Goal: Task Accomplishment & Management: Use online tool/utility

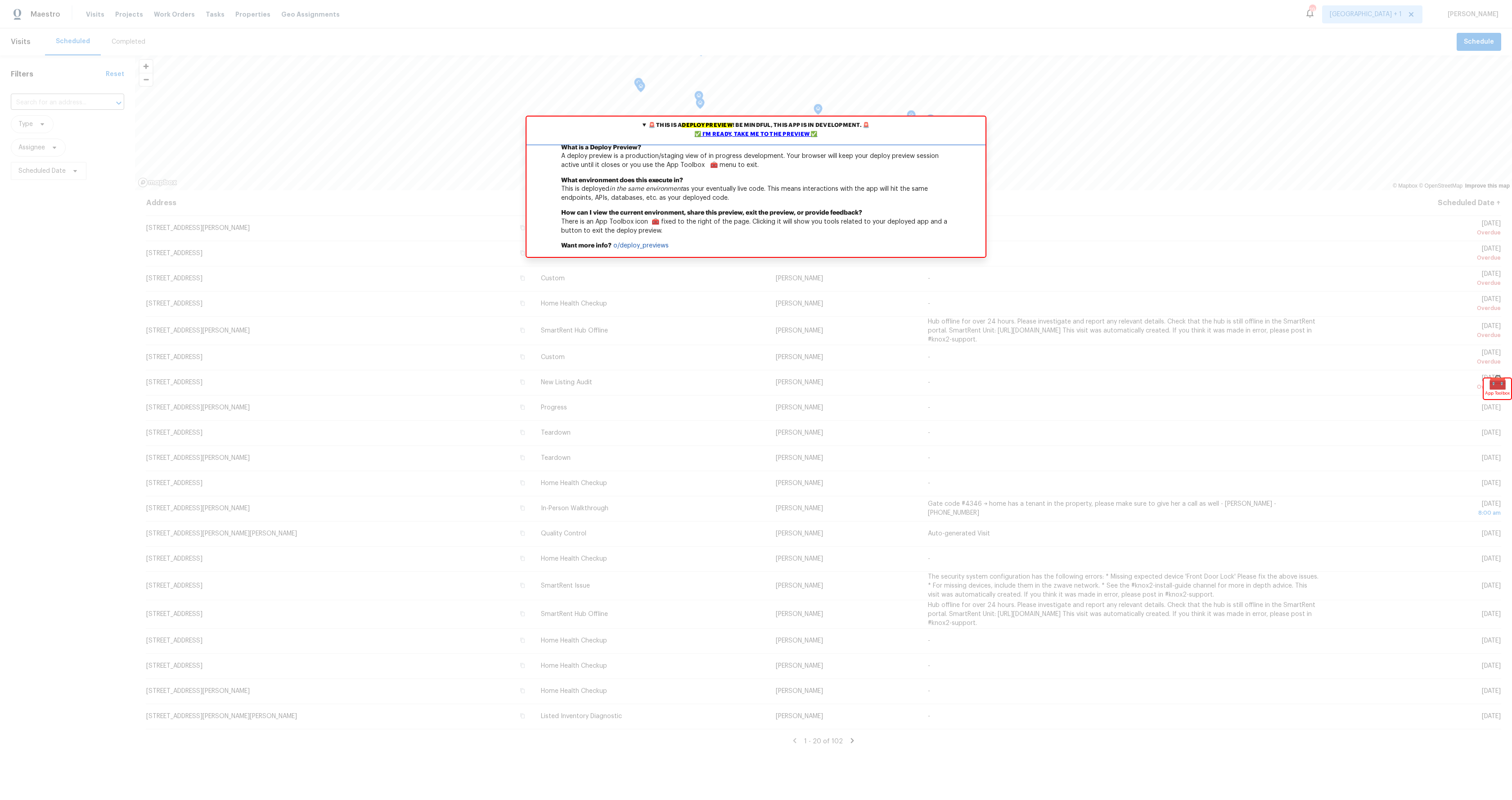
click at [738, 134] on div "✅ I'm ready, take me to the preview ✅" at bounding box center [756, 134] width 454 height 9
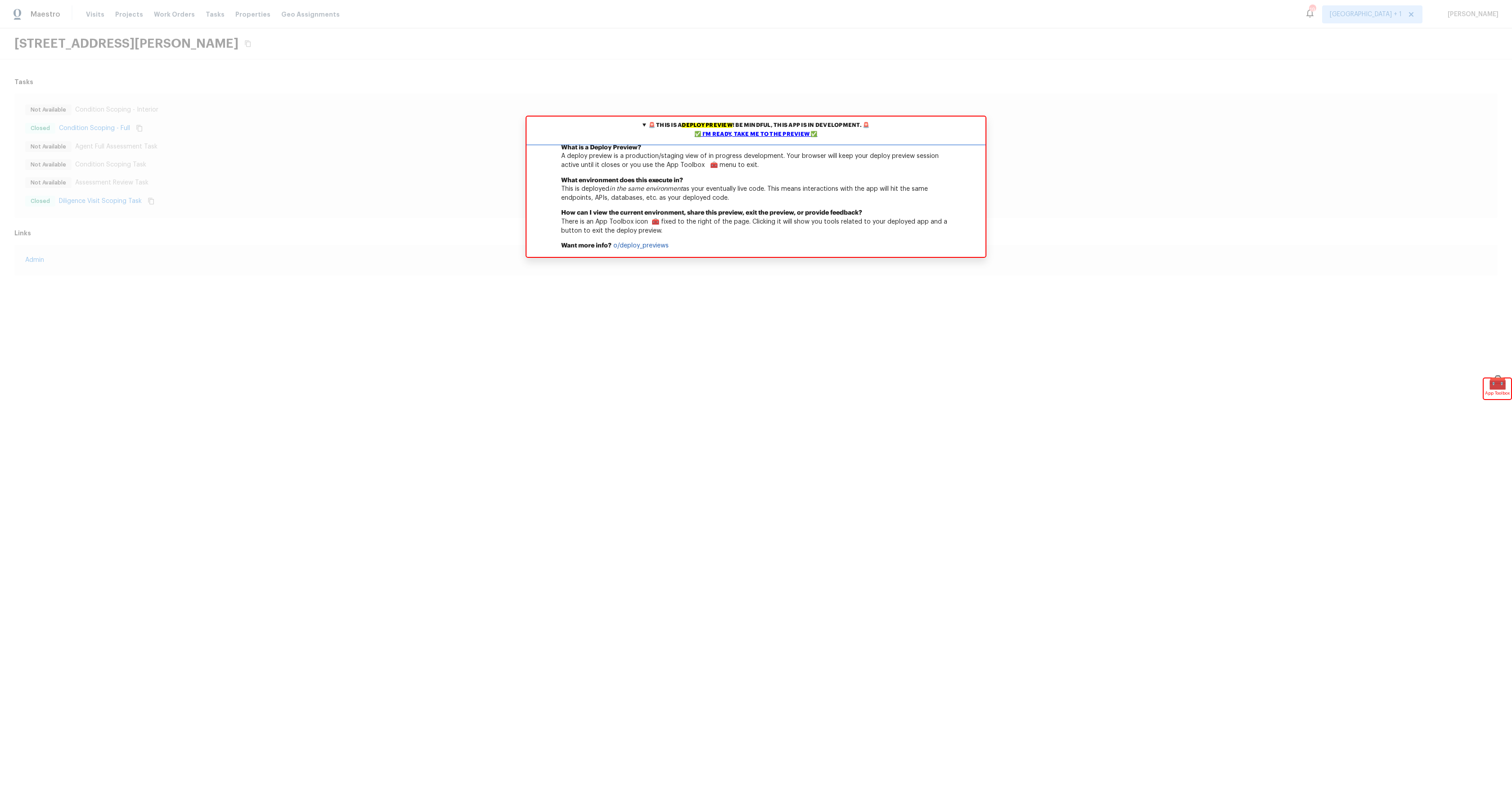
click at [778, 132] on div "✅ I'm ready, take me to the preview ✅" at bounding box center [756, 134] width 454 height 9
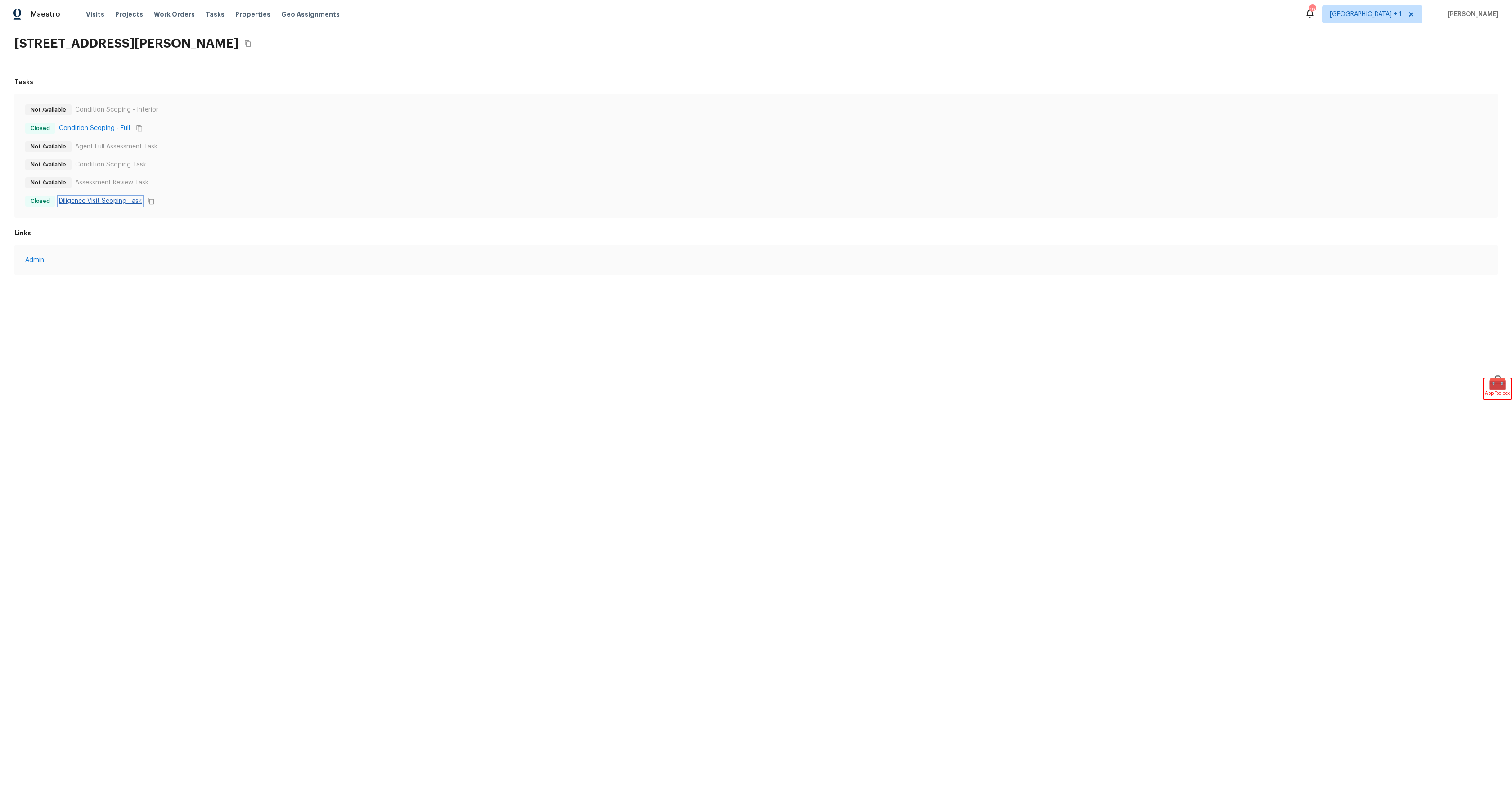
click at [99, 201] on link "Diligence Visit Scoping Task" at bounding box center [100, 201] width 83 height 9
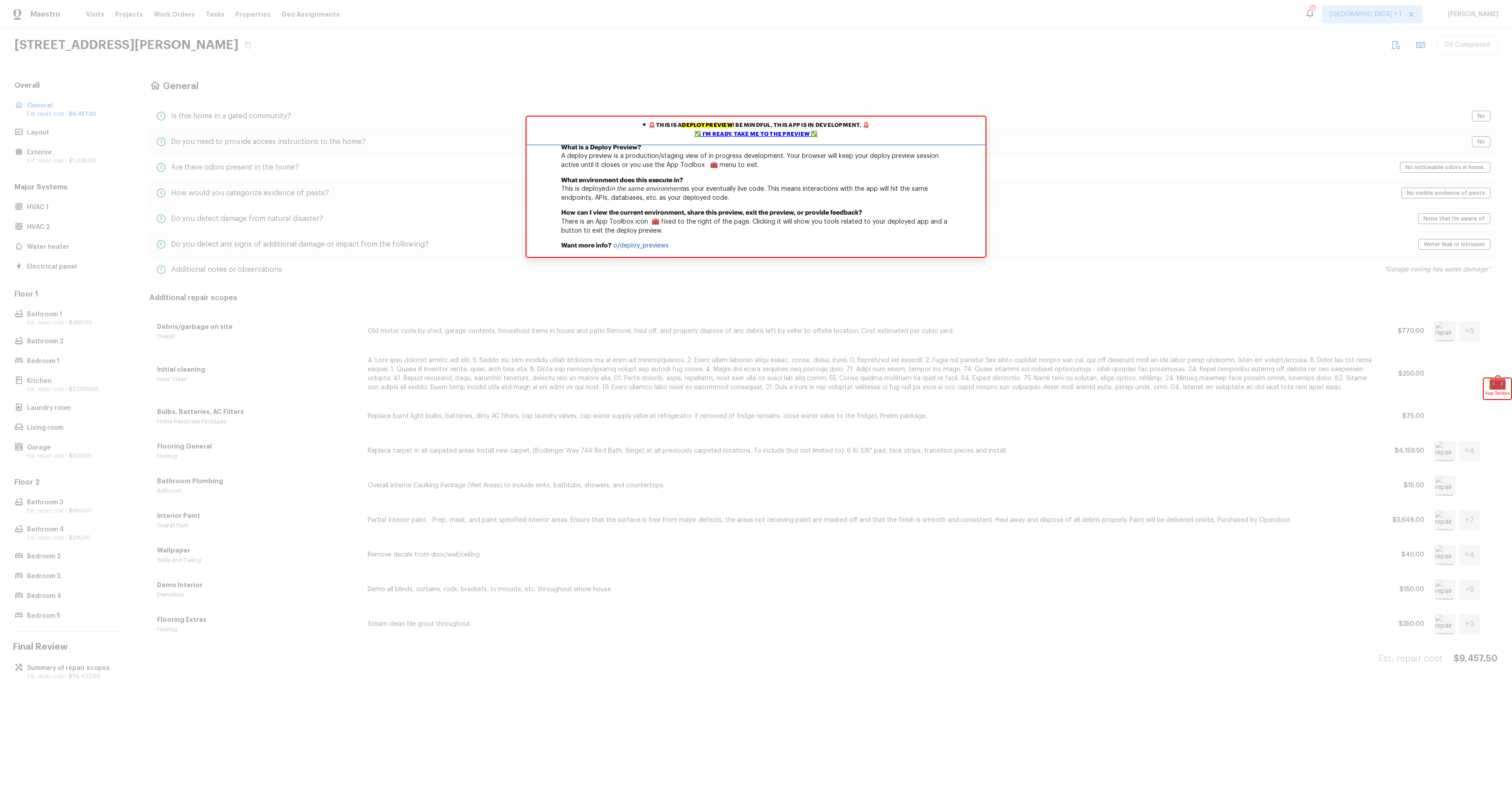
click at [782, 134] on div "✅ I'm ready, take me to the preview ✅" at bounding box center [756, 134] width 454 height 9
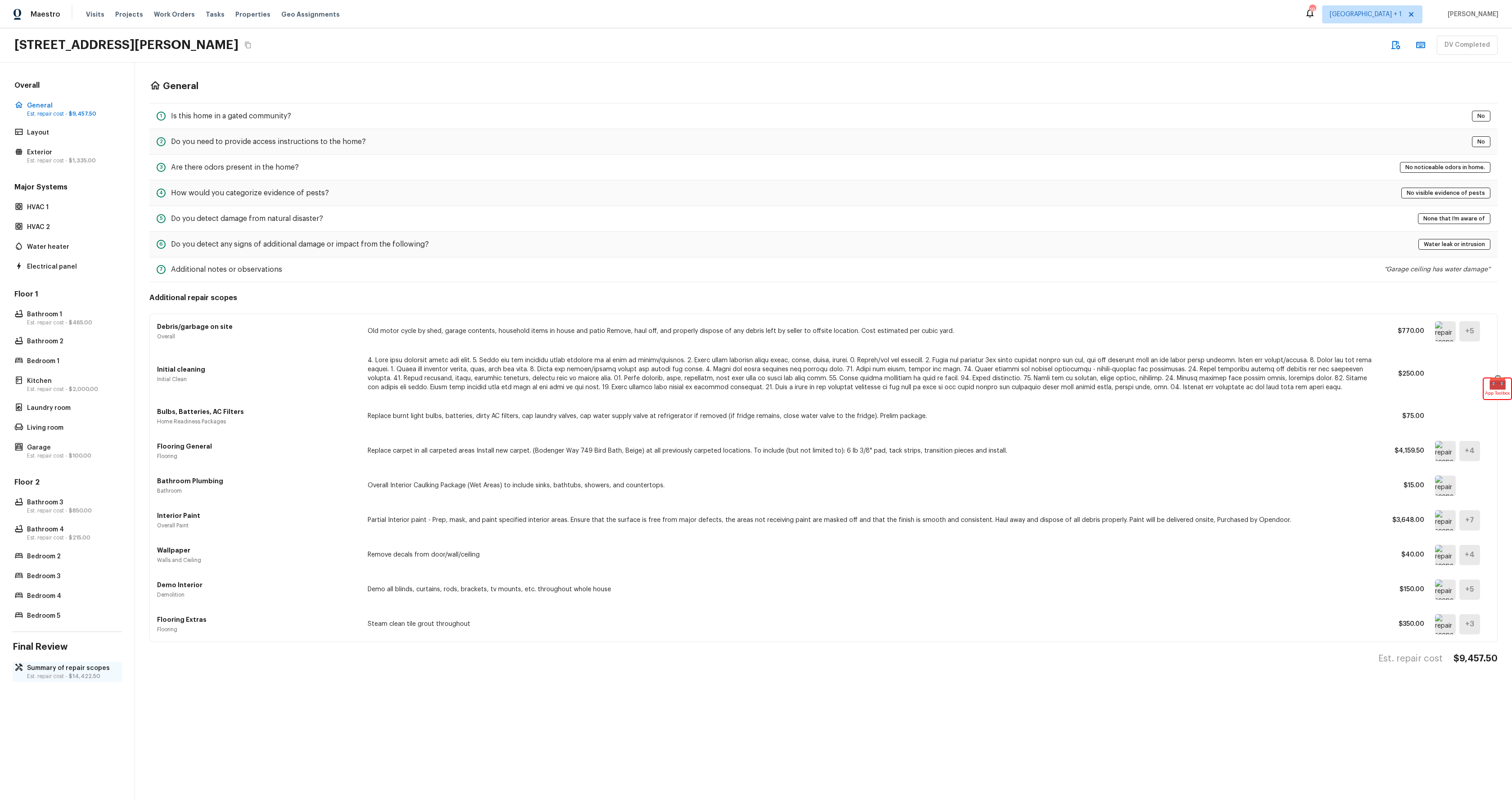
click at [53, 669] on p "Summary of repair scopes" at bounding box center [72, 668] width 90 height 9
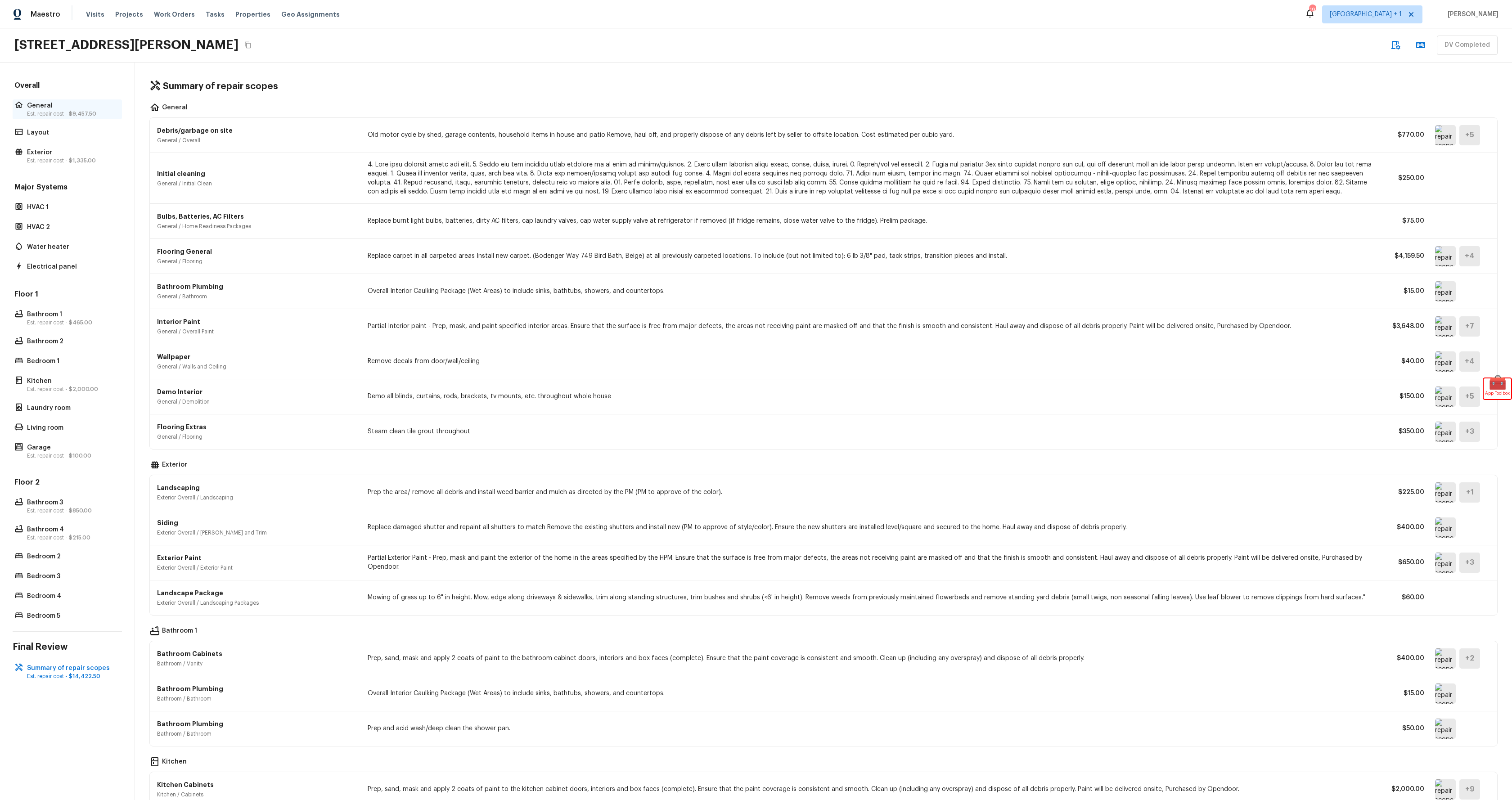
click at [52, 110] on p "Est. repair cost - $9,457.50" at bounding box center [72, 114] width 90 height 7
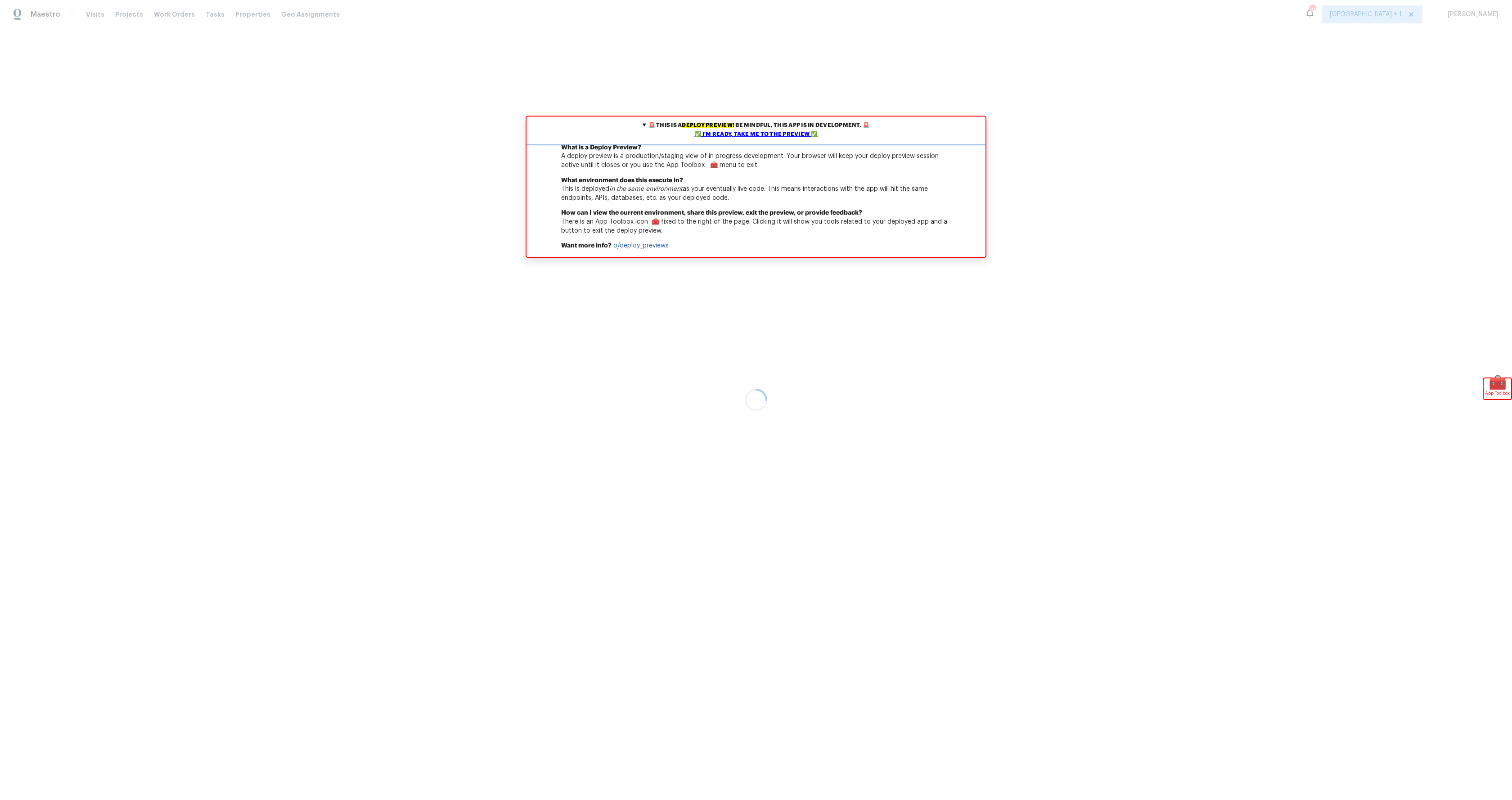
click at [774, 134] on div "✅ I'm ready, take me to the preview ✅" at bounding box center [756, 134] width 454 height 9
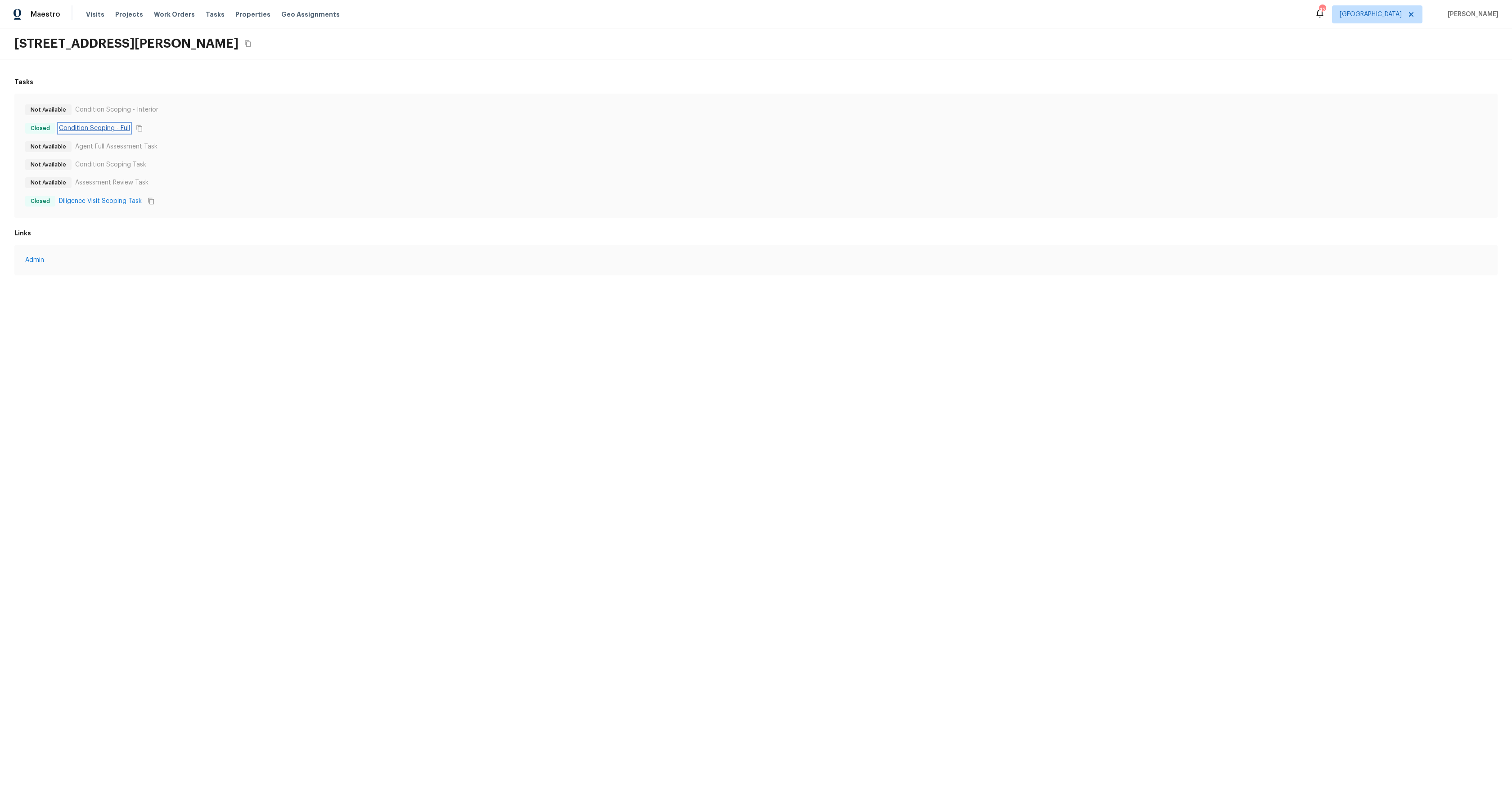
click at [104, 126] on link "Condition Scoping - Full" at bounding box center [94, 128] width 71 height 9
drag, startPoint x: 115, startPoint y: 201, endPoint x: 102, endPoint y: 211, distance: 16.4
click at [114, 201] on link "Diligence Visit Scoping Task" at bounding box center [100, 201] width 83 height 9
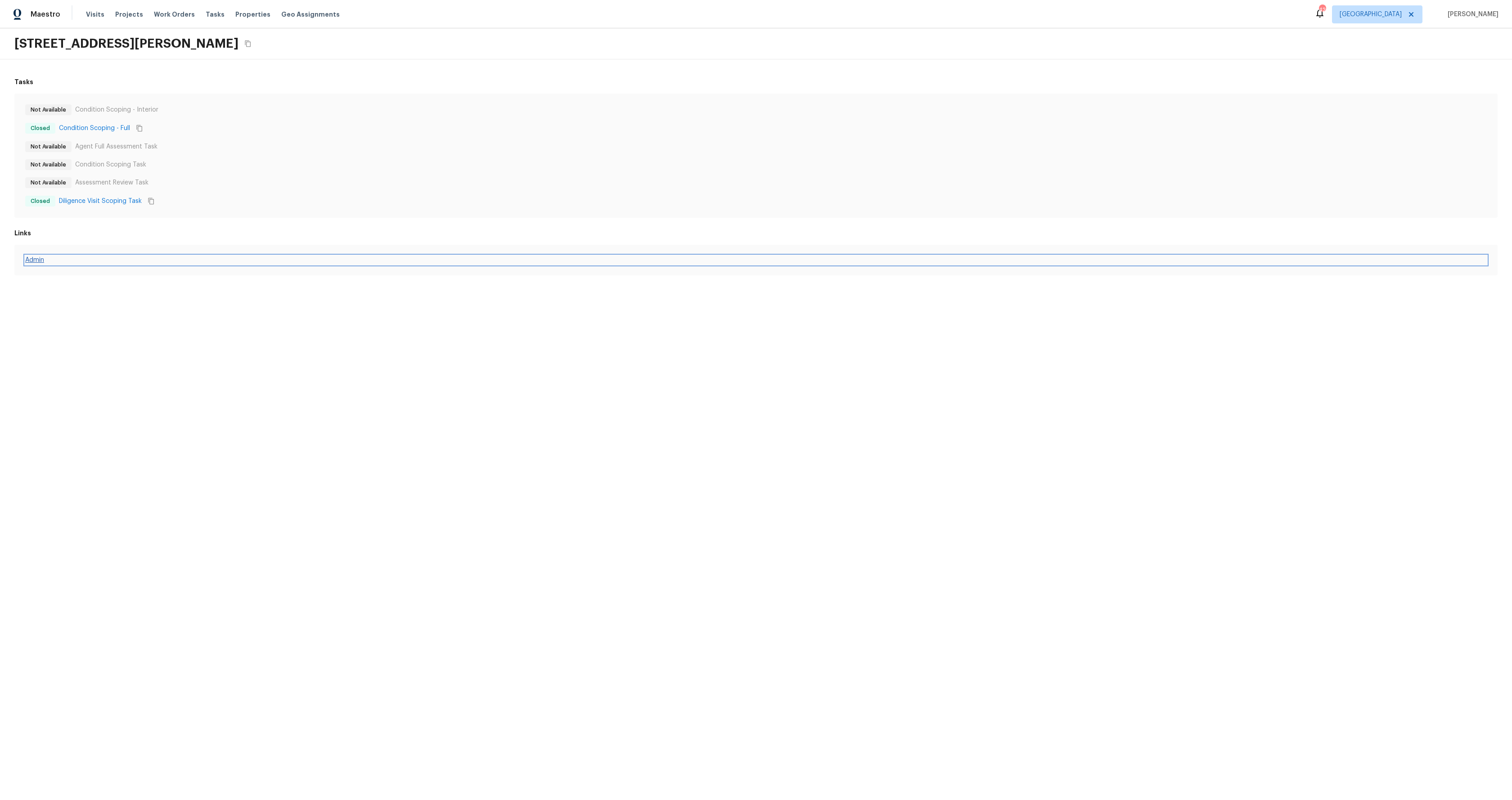
click at [38, 260] on link "Admin" at bounding box center [756, 259] width 1462 height 9
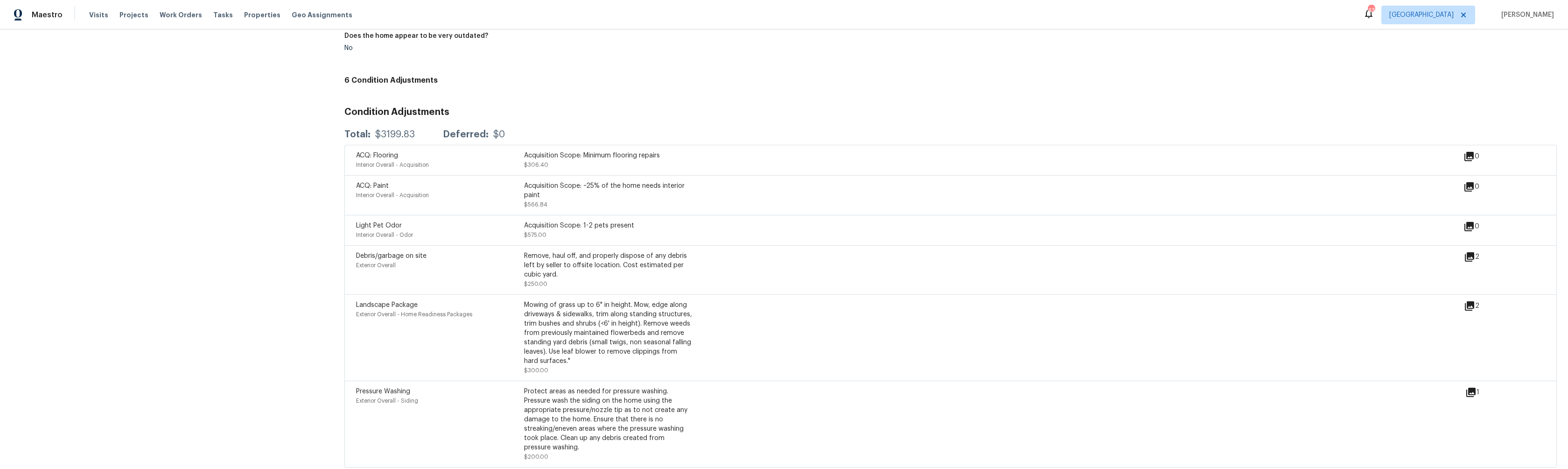
scroll to position [1068, 0]
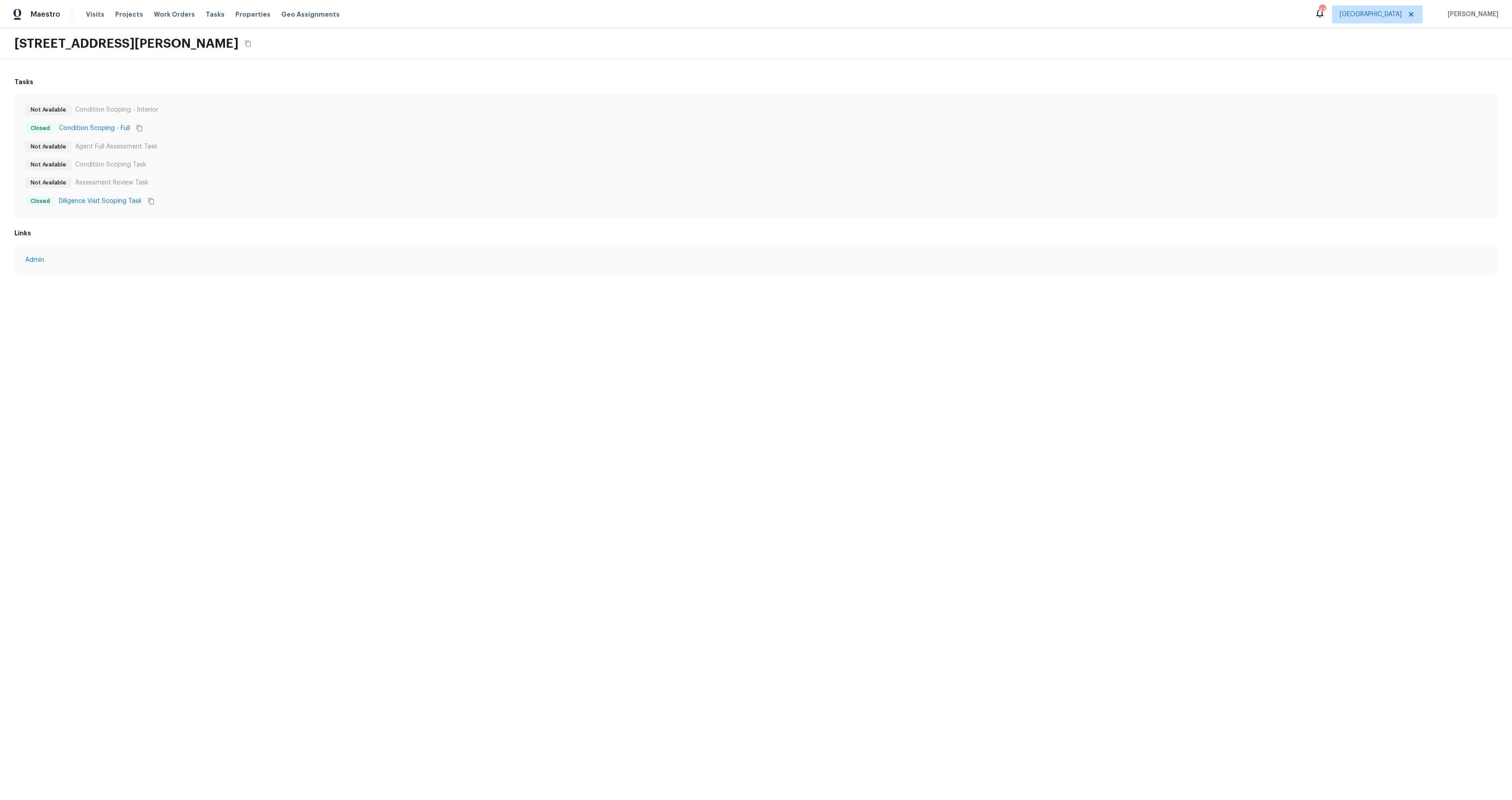
click at [305, 293] on html "Maestro Visits Projects Work Orders Tasks Properties Geo Assignments 43 [GEOGRA…" at bounding box center [756, 147] width 1512 height 293
click at [103, 126] on link "Condition Scoping - Full" at bounding box center [94, 128] width 71 height 9
click at [96, 198] on link "Diligence Visit Scoping Task" at bounding box center [100, 201] width 83 height 9
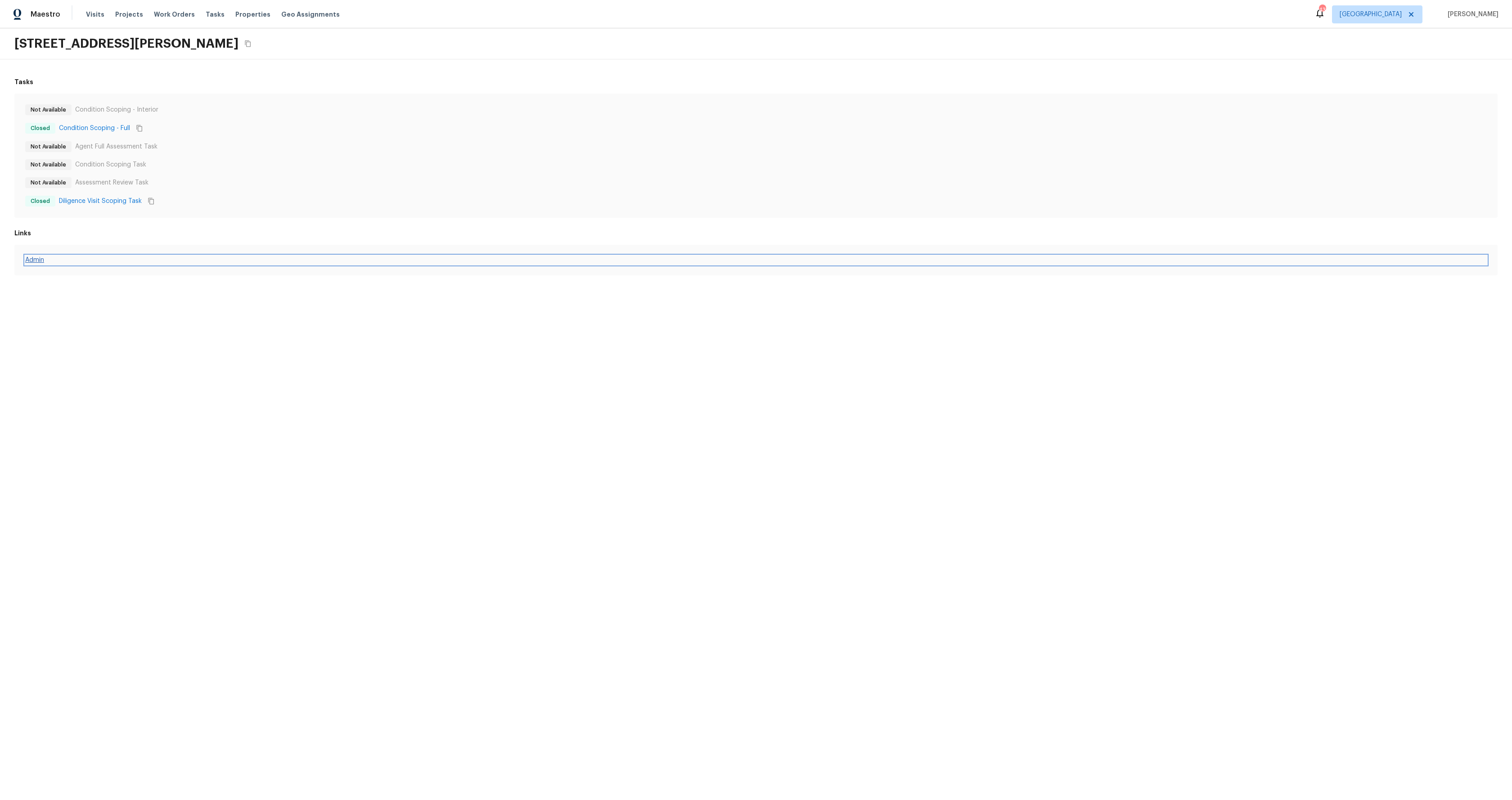
click at [45, 259] on link "Admin" at bounding box center [756, 259] width 1462 height 9
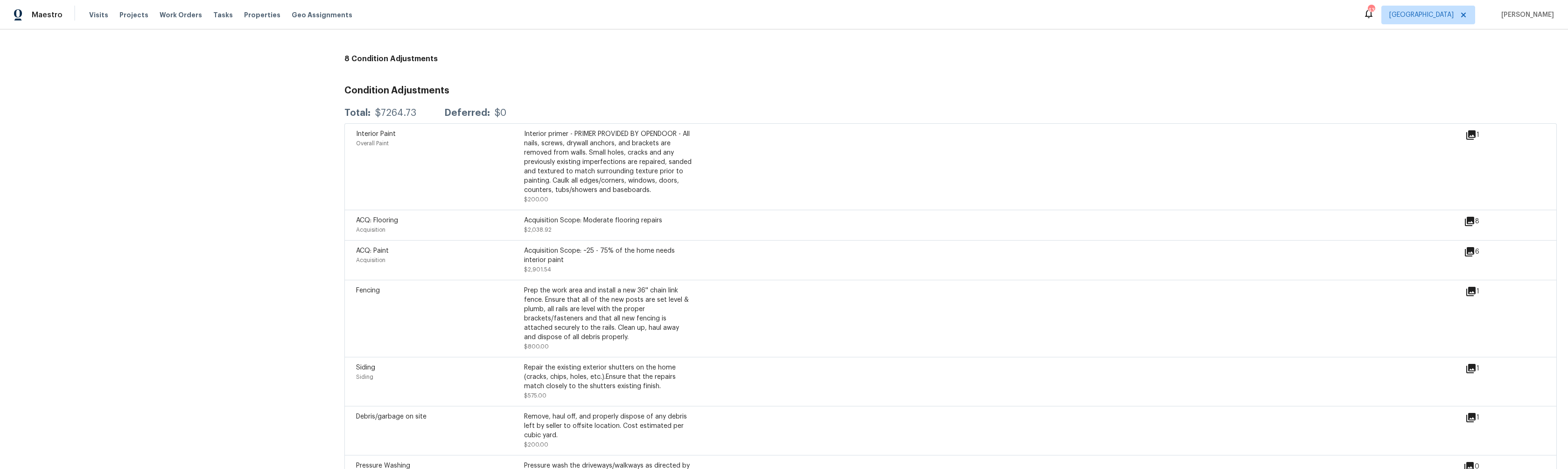
scroll to position [1179, 0]
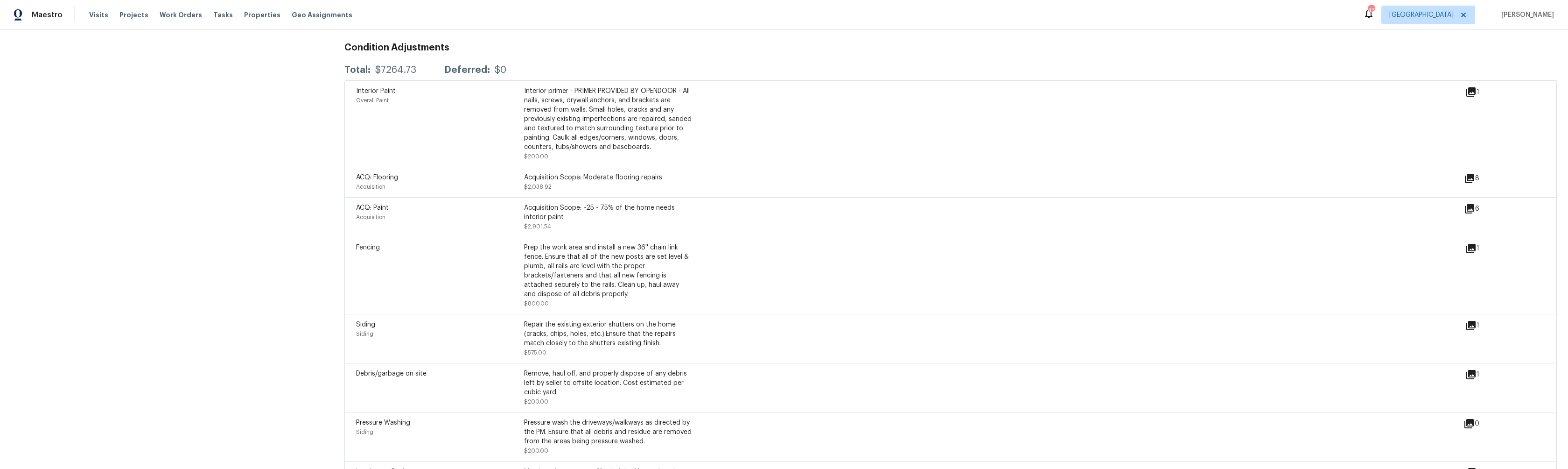
scroll to position [1082, 0]
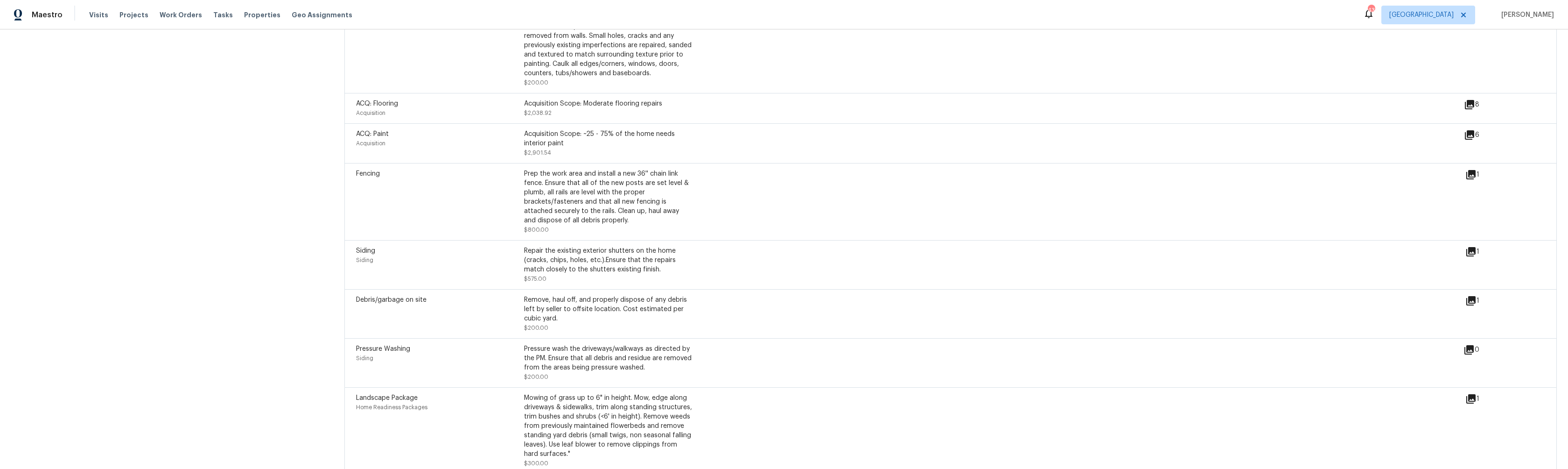
scroll to position [1179, 0]
